Goal: Task Accomplishment & Management: Use online tool/utility

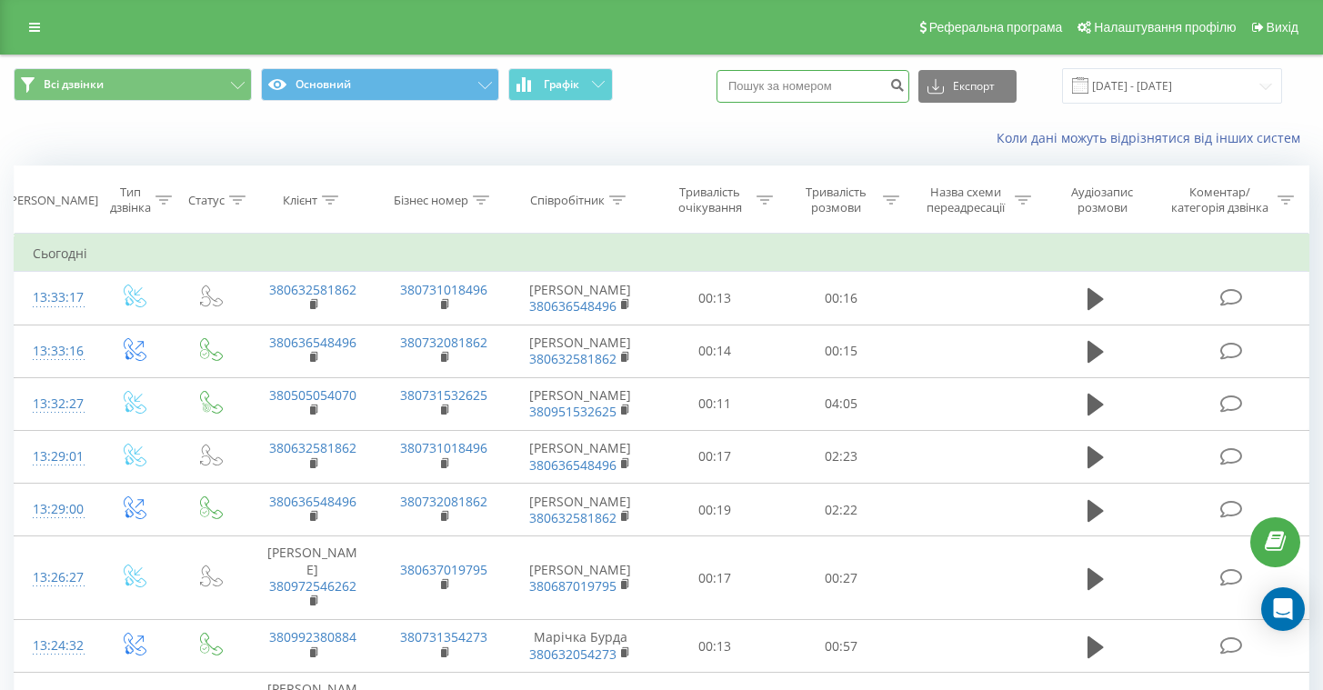
click at [896, 94] on input at bounding box center [813, 86] width 193 height 33
paste input "+380505054070"
click at [799, 84] on input "+380505054070" at bounding box center [813, 86] width 193 height 33
type input "0505054070"
click at [905, 83] on icon "submit" at bounding box center [896, 82] width 15 height 11
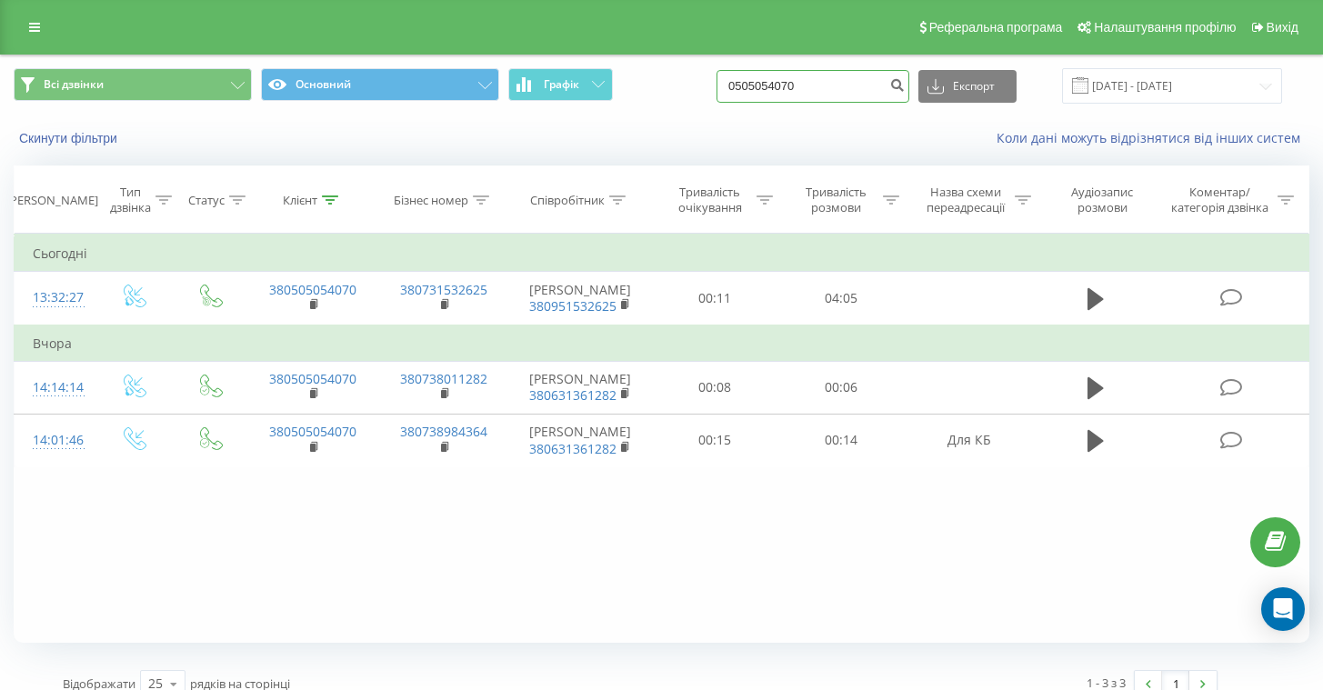
click at [882, 81] on input "0505054070" at bounding box center [813, 86] width 193 height 33
click at [665, 86] on div "Всі дзвінки Основний Графік Експорт .csv .xls .xlsx [DATE] - [DATE]" at bounding box center [662, 85] width 1296 height 35
click at [905, 85] on icon "submit" at bounding box center [896, 82] width 15 height 11
click at [618, 199] on icon at bounding box center [618, 200] width 16 height 9
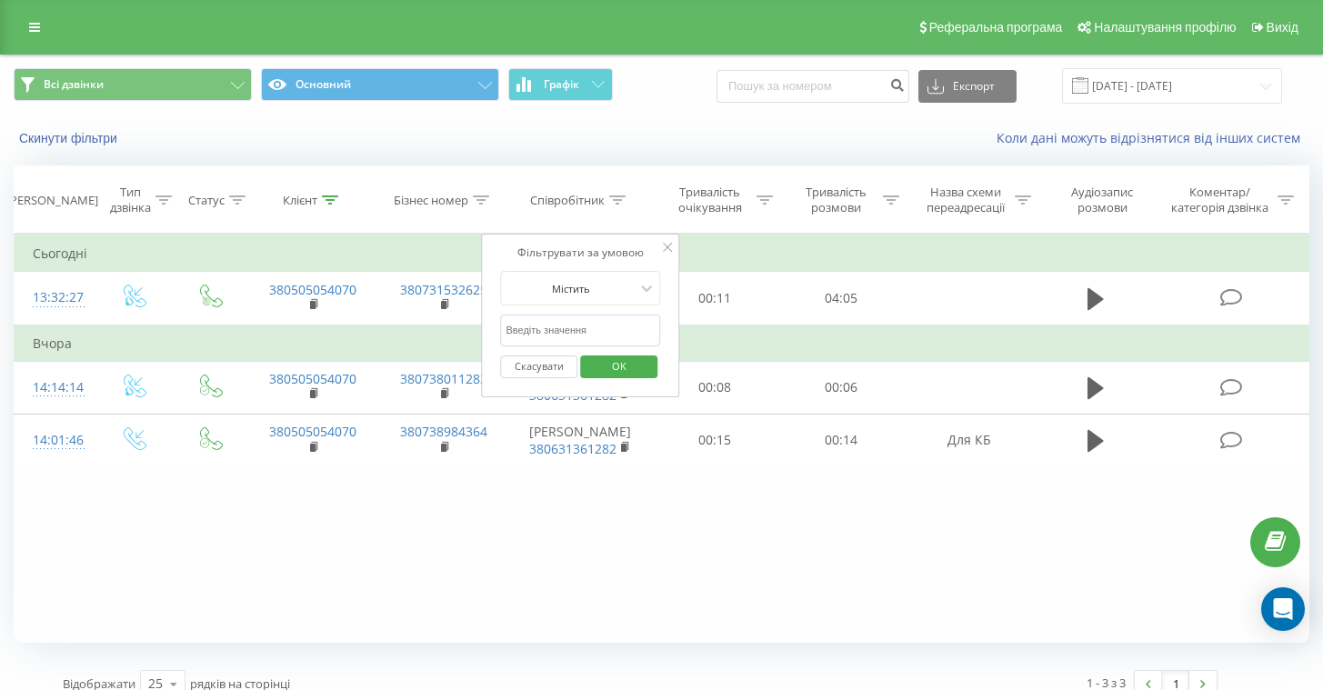
click at [563, 326] on input "text" at bounding box center [581, 331] width 160 height 32
type input "u"
type input "[PERSON_NAME]"
click at [626, 369] on span "OK" at bounding box center [619, 366] width 51 height 28
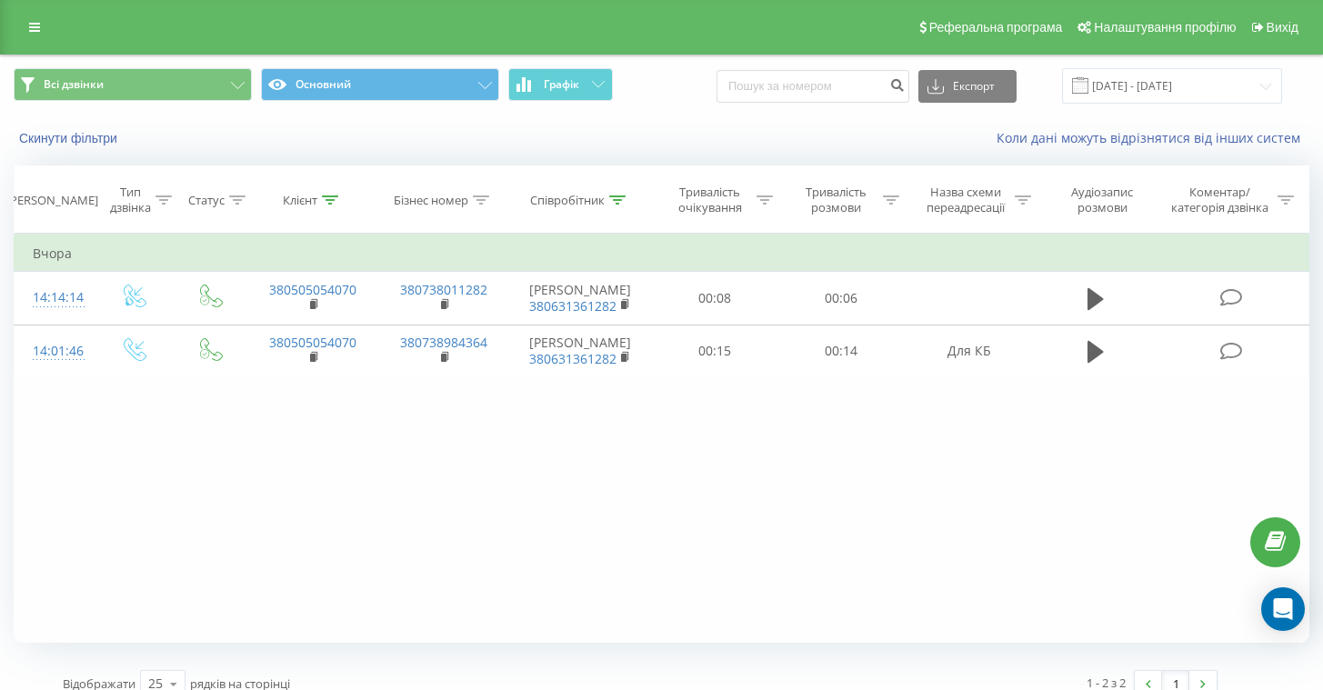
click at [750, 119] on div "Скинути фільтри Коли дані можуть відрізнятися вiд інших систем" at bounding box center [661, 138] width 1321 height 44
click at [797, 86] on input at bounding box center [813, 86] width 193 height 33
click at [889, 140] on div "Коли дані можуть відрізнятися вiд інших систем" at bounding box center [909, 138] width 826 height 18
click at [1168, 94] on input "[DATE] - [DATE]" at bounding box center [1172, 85] width 220 height 35
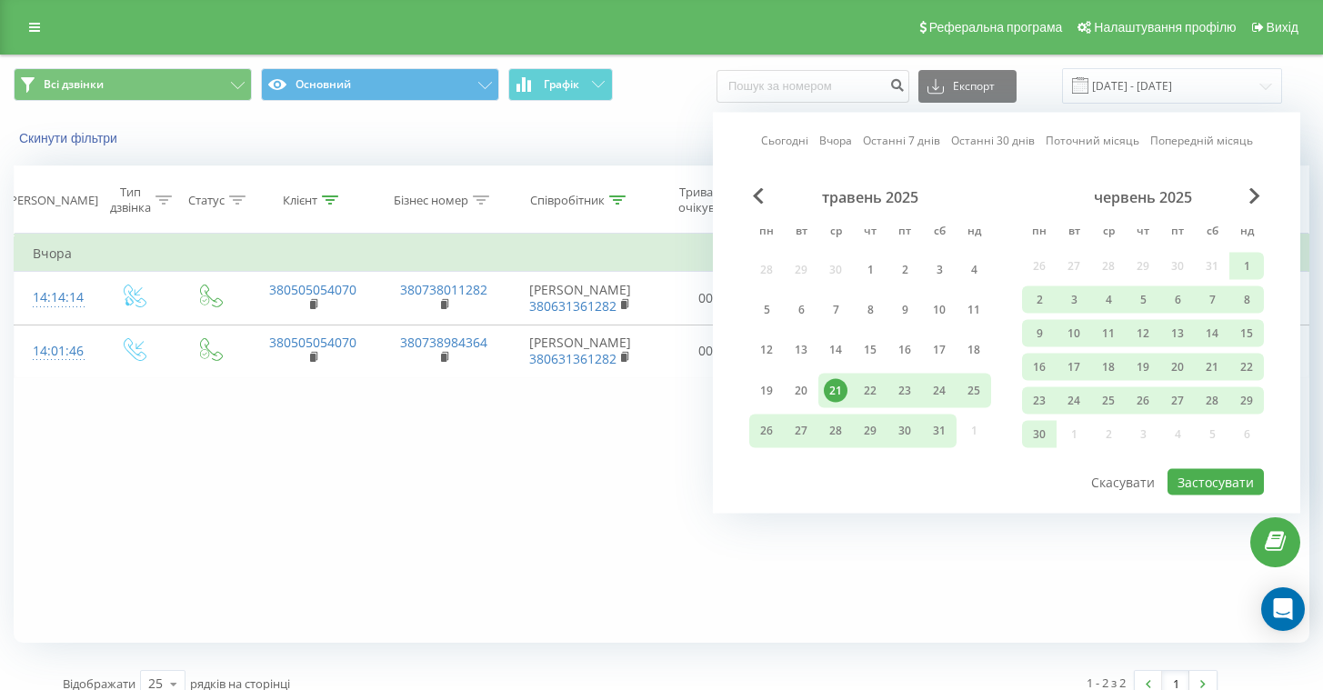
click at [1260, 193] on div "червень 2025" at bounding box center [1143, 197] width 242 height 18
click at [1249, 196] on span "Next Month" at bounding box center [1254, 196] width 11 height 16
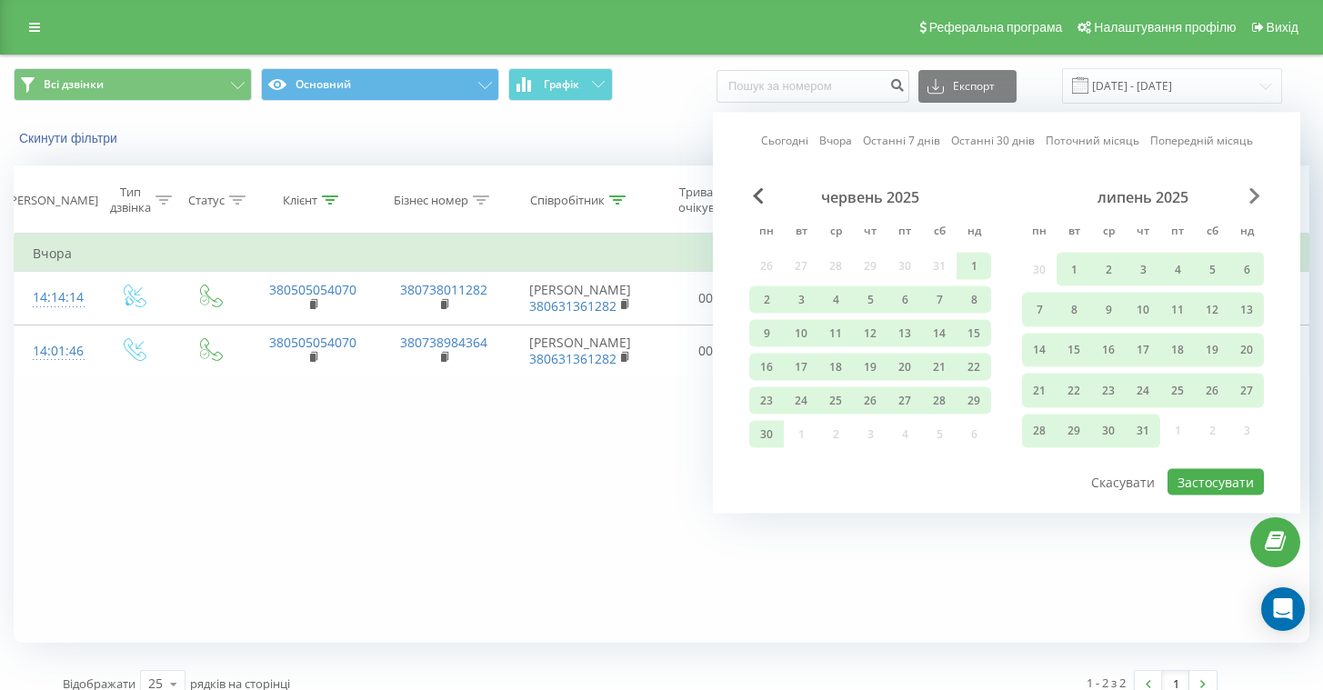
click at [1251, 196] on span "Next Month" at bounding box center [1254, 196] width 11 height 16
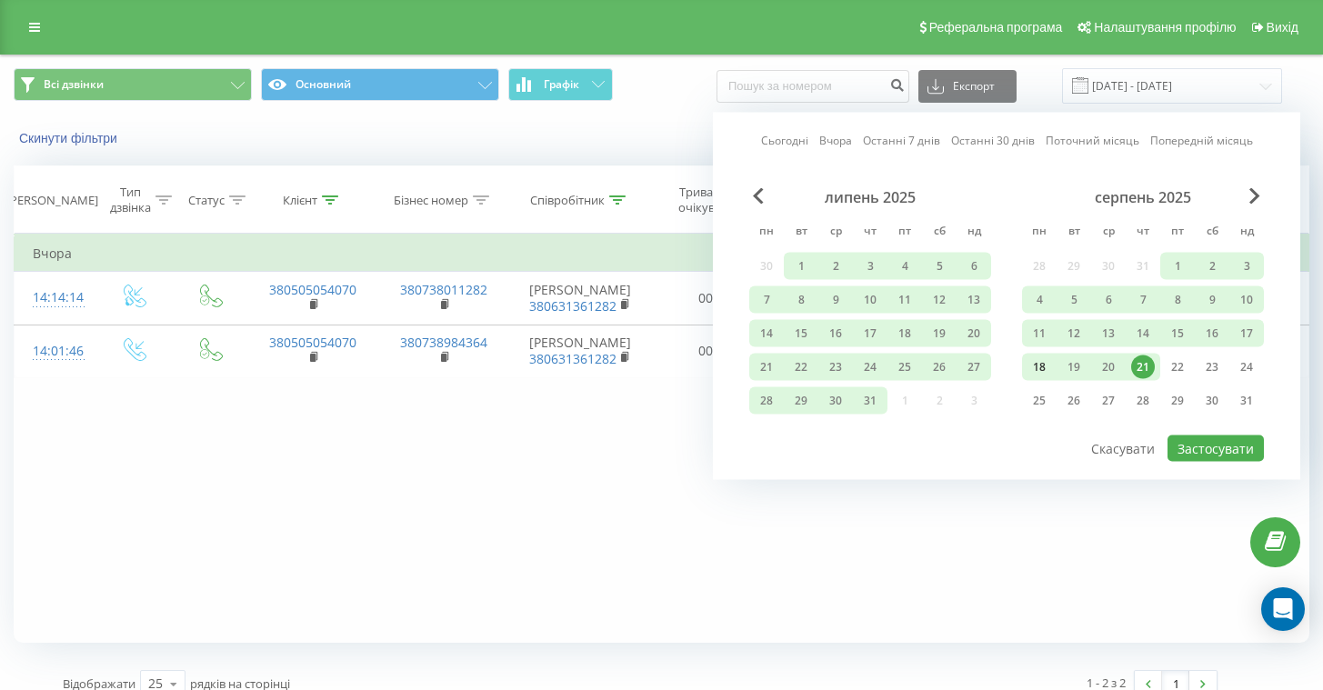
click at [1034, 366] on div "18" at bounding box center [1040, 368] width 24 height 24
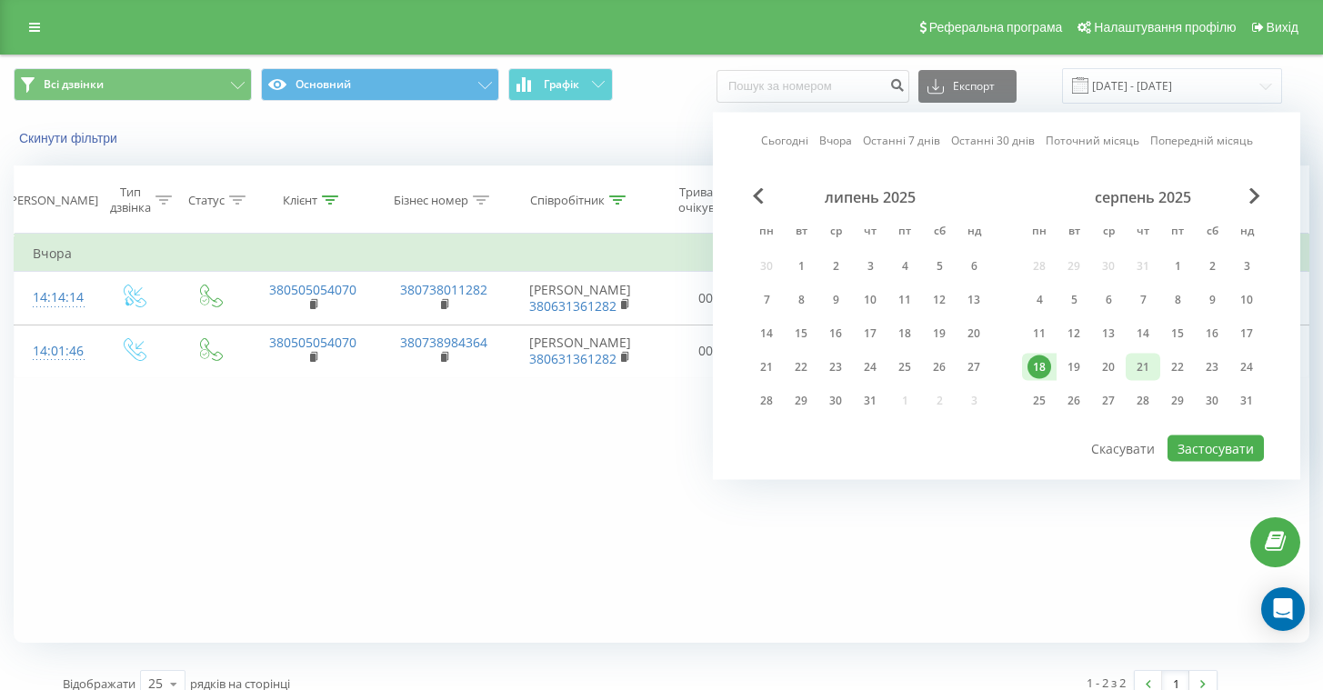
click at [1150, 371] on div "21" at bounding box center [1143, 368] width 24 height 24
click at [1213, 446] on button "Застосувати" at bounding box center [1216, 449] width 96 height 26
type input "[DATE] - [DATE]"
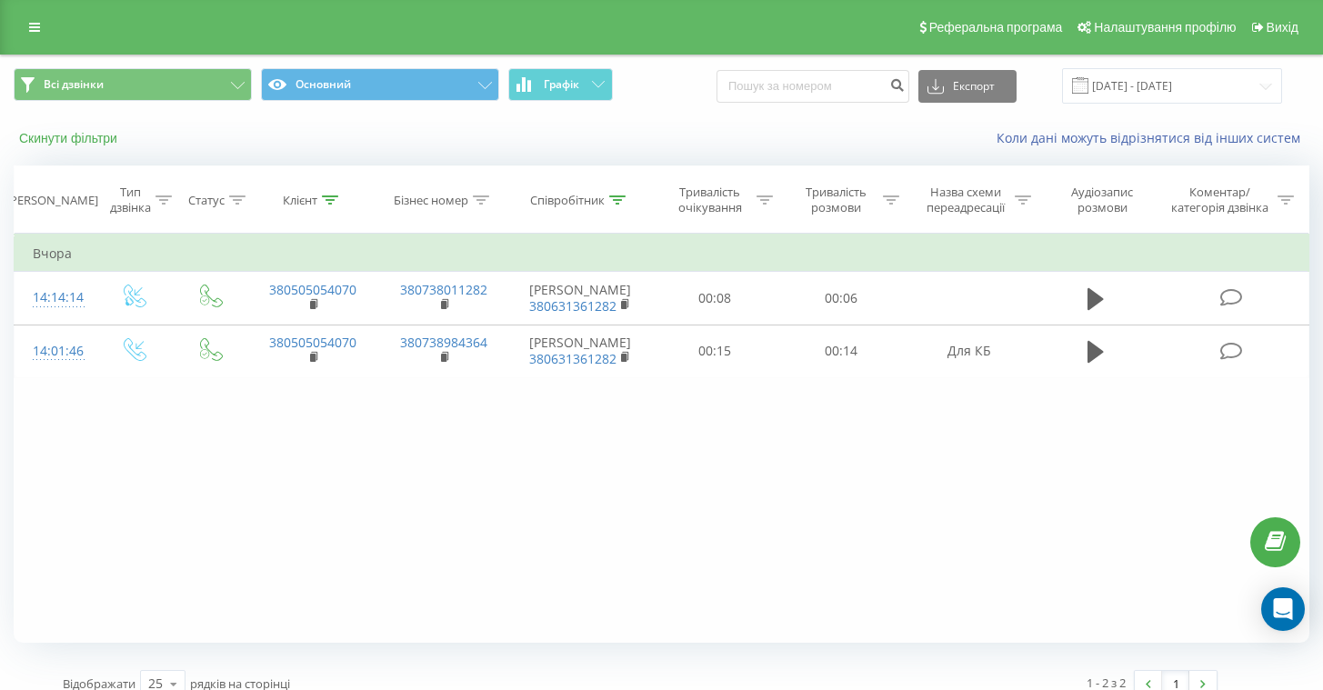
click at [93, 135] on button "Скинути фільтри" at bounding box center [70, 138] width 113 height 16
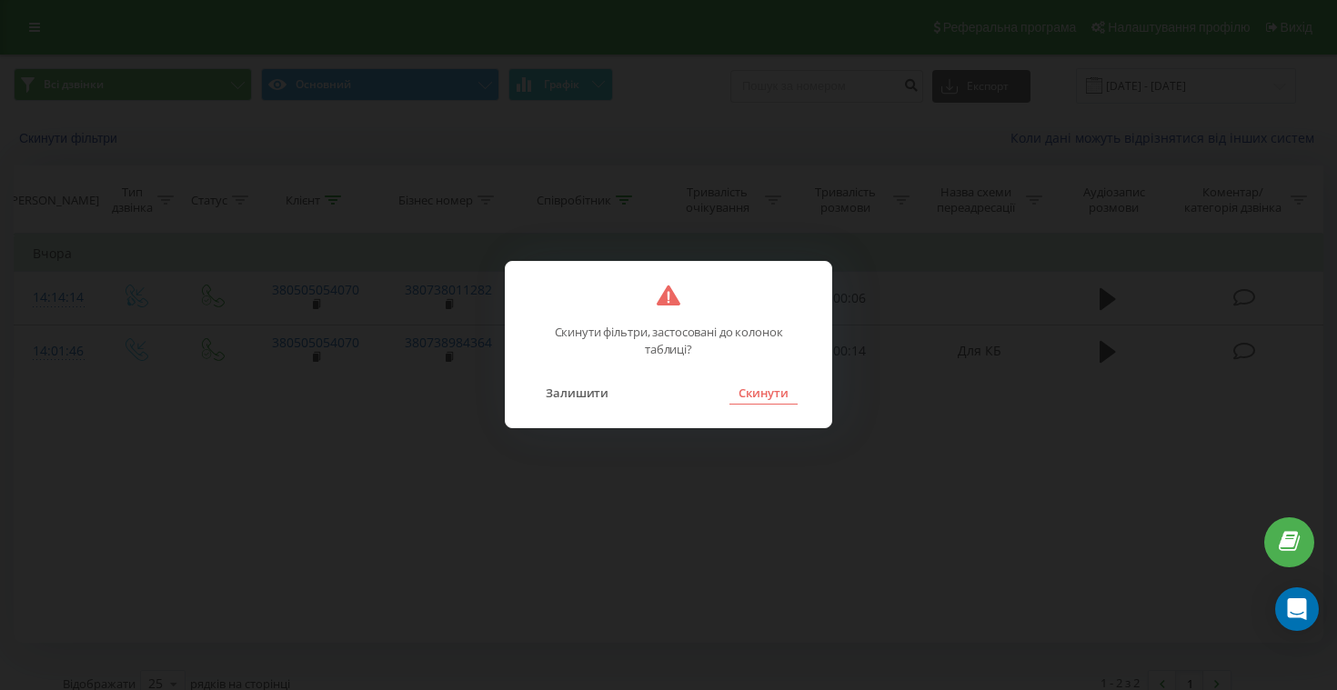
click at [747, 389] on button "Скинути" at bounding box center [763, 393] width 68 height 24
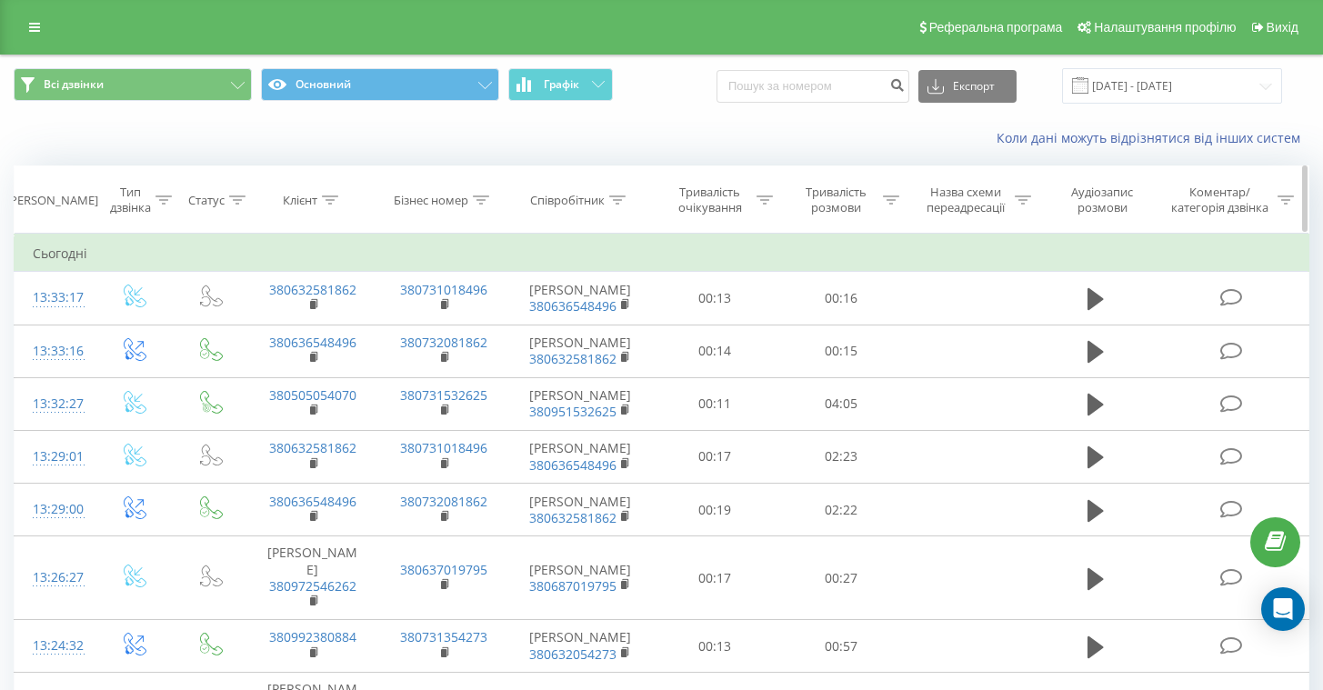
click at [619, 198] on icon at bounding box center [617, 200] width 16 height 9
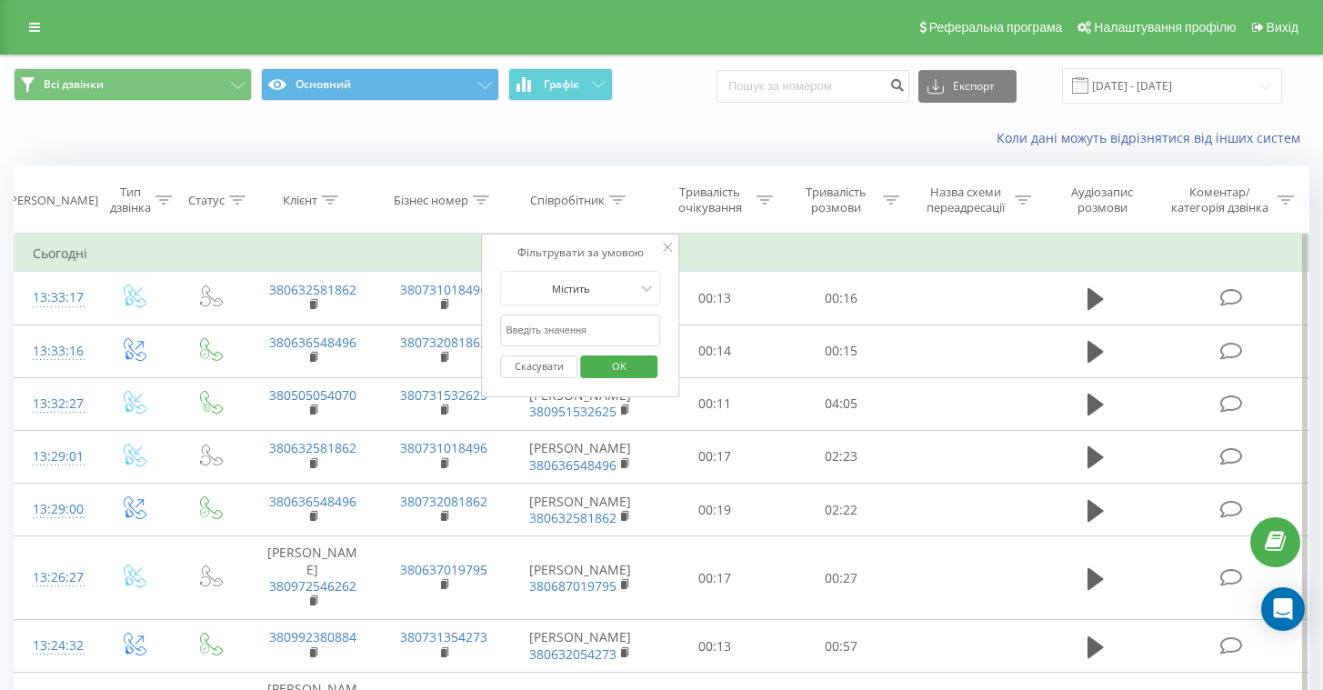
click at [559, 333] on input "text" at bounding box center [581, 331] width 160 height 32
type input "[PERSON_NAME]"
click at [607, 366] on span "OK" at bounding box center [619, 366] width 51 height 28
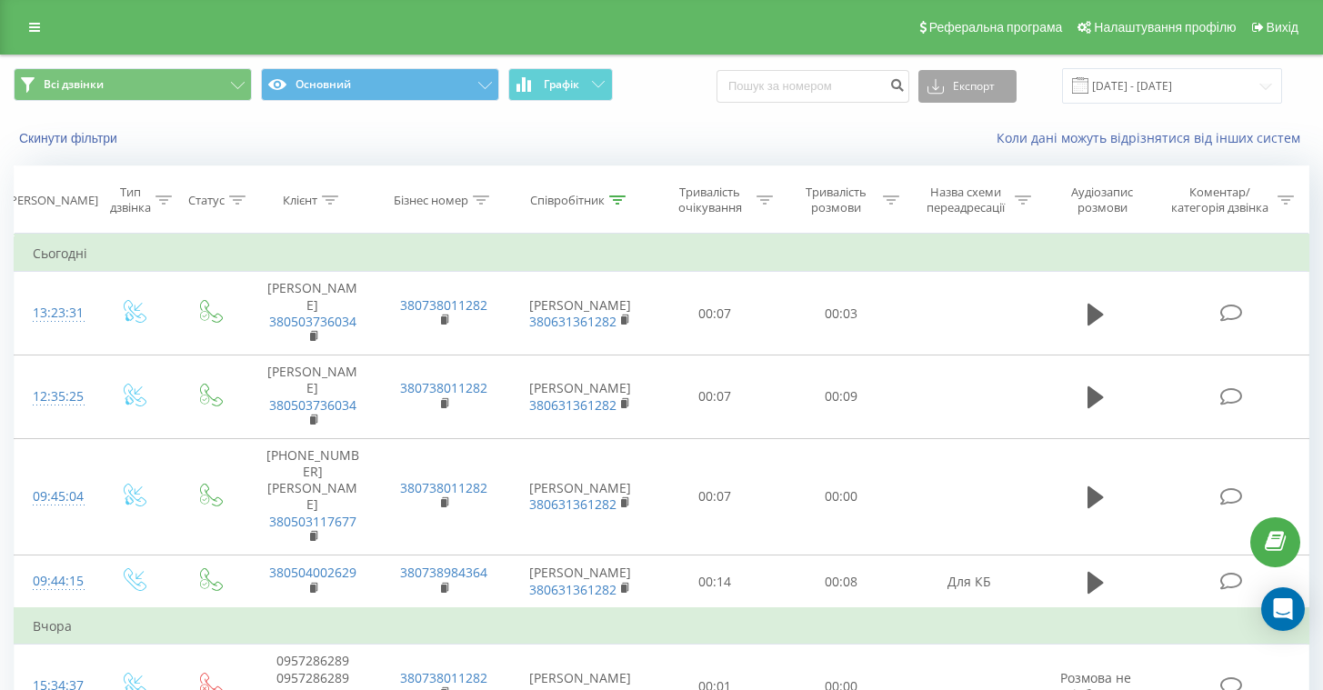
click at [960, 84] on button "Експорт" at bounding box center [967, 86] width 98 height 33
click at [978, 150] on div ".xls" at bounding box center [967, 152] width 96 height 33
click at [643, 123] on div "Скинути фільтри Коли дані можуть відрізнятися вiд інших систем" at bounding box center [661, 138] width 1321 height 44
